Goal: Transaction & Acquisition: Purchase product/service

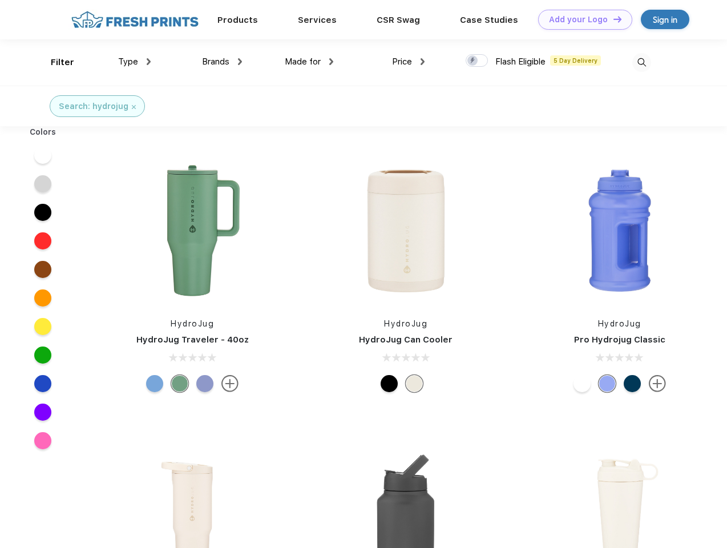
click at [581, 19] on link "Add your Logo Design Tool" at bounding box center [585, 20] width 94 height 20
click at [0, 0] on div "Design Tool" at bounding box center [0, 0] width 0 height 0
click at [612, 19] on link "Add your Logo Design Tool" at bounding box center [585, 20] width 94 height 20
click at [55, 62] on div "Filter" at bounding box center [62, 62] width 23 height 13
click at [135, 62] on span "Type" at bounding box center [128, 62] width 20 height 10
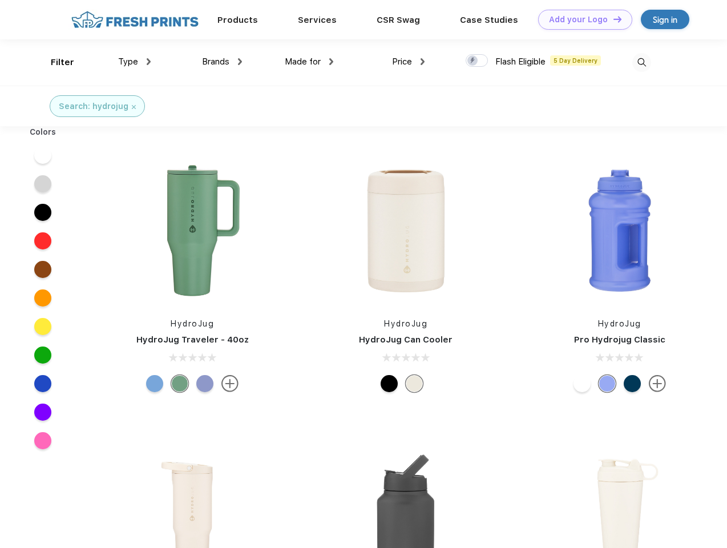
click at [222, 62] on span "Brands" at bounding box center [215, 62] width 27 height 10
click at [309, 62] on span "Made for" at bounding box center [303, 62] width 36 height 10
click at [409, 62] on span "Price" at bounding box center [402, 62] width 20 height 10
click at [477, 61] on div at bounding box center [477, 60] width 22 height 13
click at [473, 61] on input "checkbox" at bounding box center [469, 57] width 7 height 7
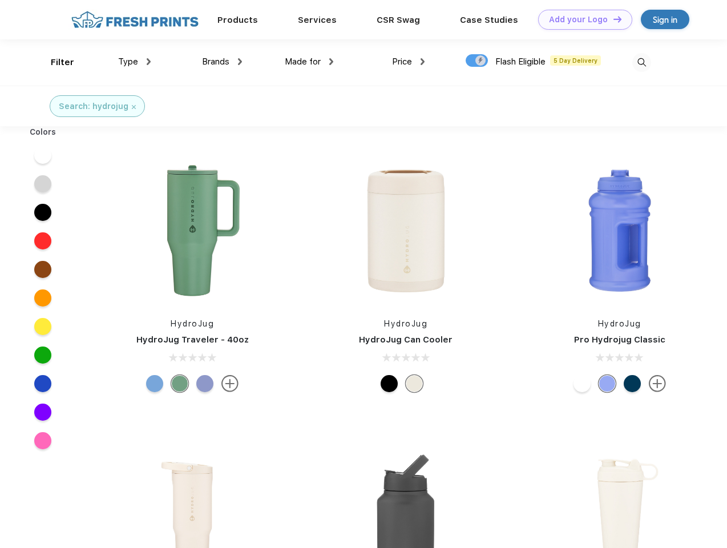
click at [642, 62] on img at bounding box center [641, 62] width 19 height 19
